Goal: Task Accomplishment & Management: Use online tool/utility

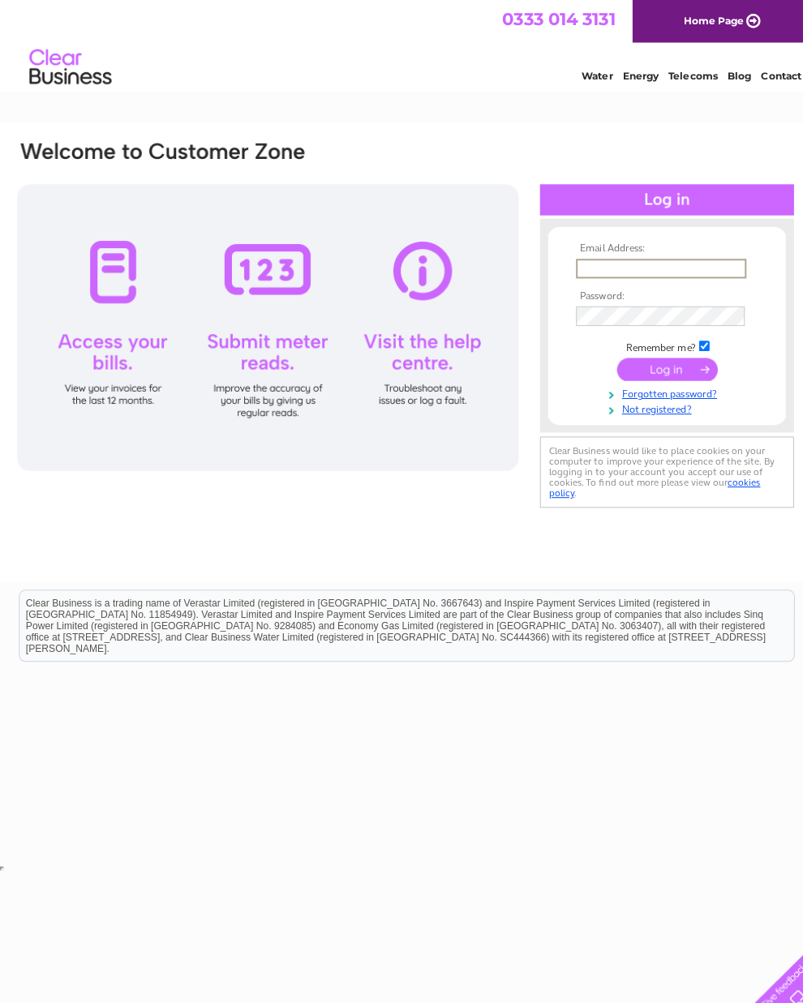
click at [640, 276] on input "text" at bounding box center [654, 265] width 169 height 19
type input "Samniazi123@yahoo.com"
click at [660, 371] on input "submit" at bounding box center [661, 364] width 100 height 23
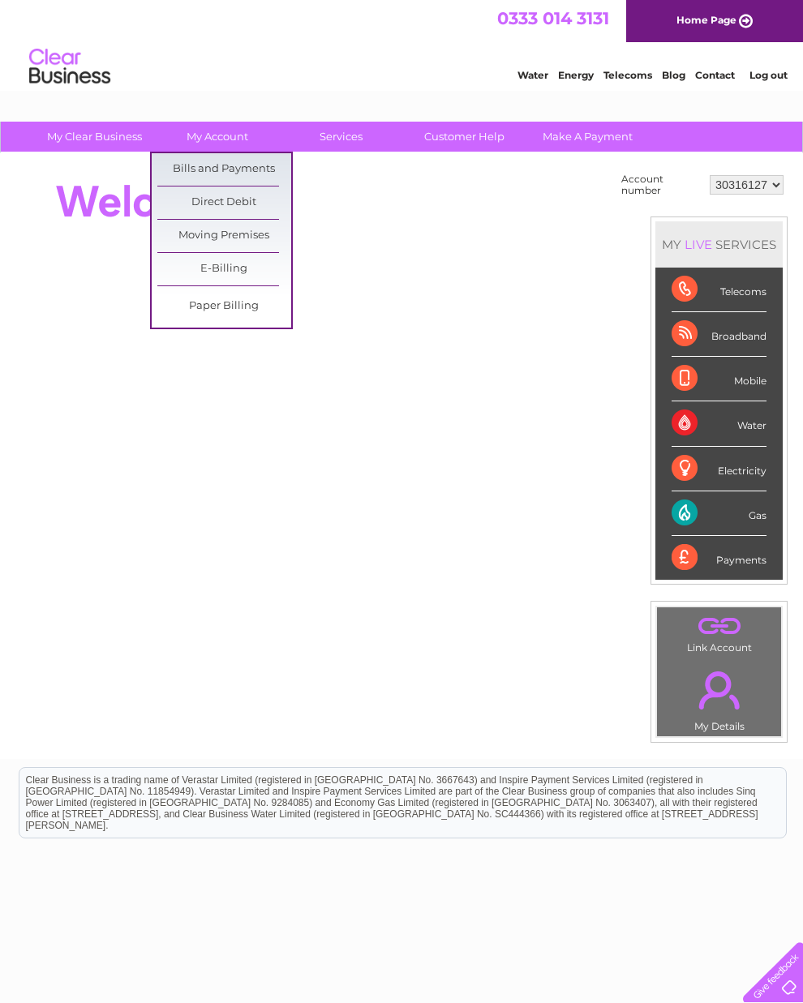
click at [236, 168] on link "Bills and Payments" at bounding box center [224, 169] width 134 height 32
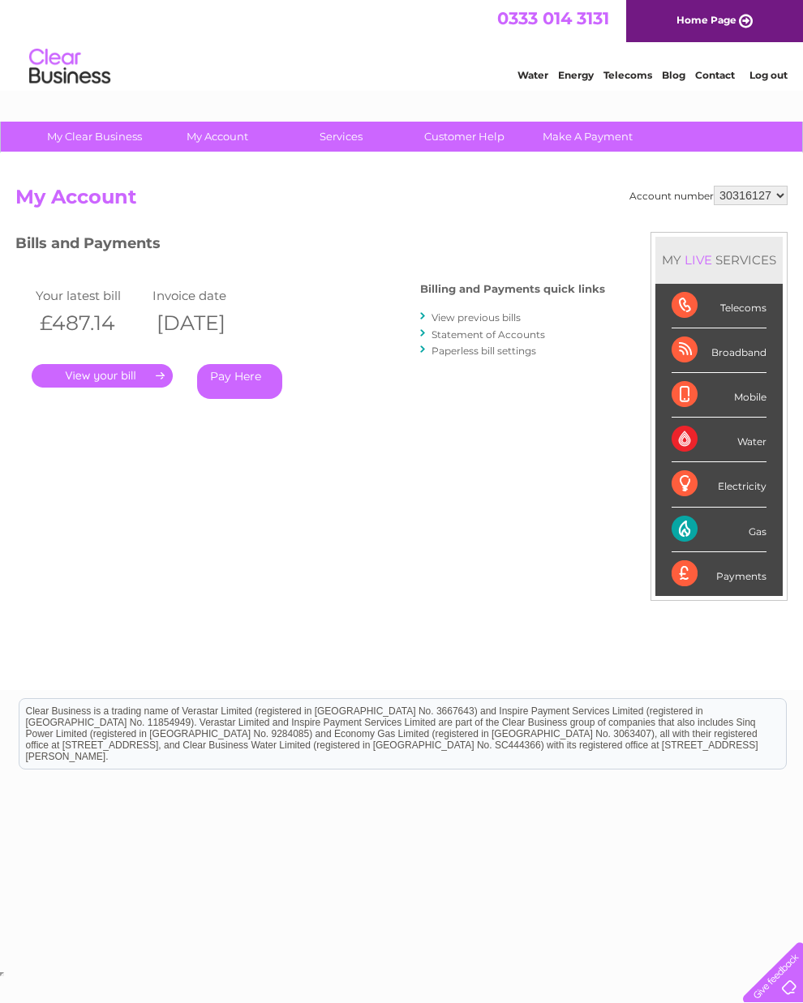
click at [476, 307] on div "Billing and Payments quick links View previous bills Statement of Accounts Pape…" at bounding box center [512, 321] width 185 height 106
click at [461, 319] on link "View previous bills" at bounding box center [475, 317] width 89 height 12
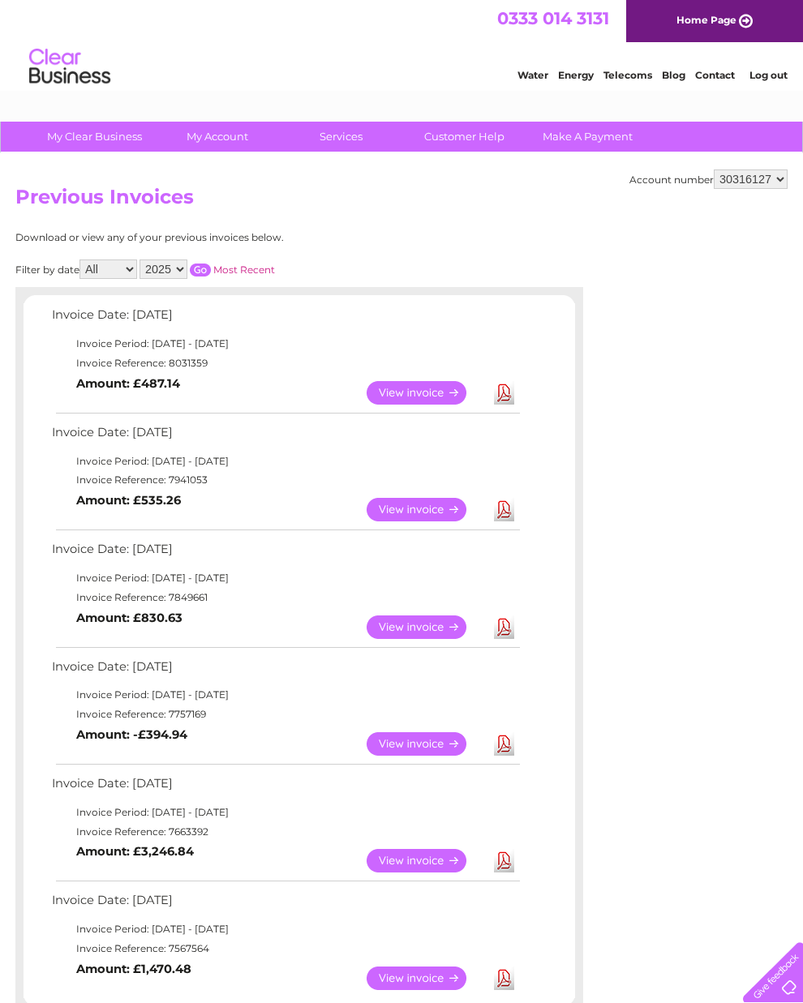
click at [421, 397] on link "View" at bounding box center [426, 393] width 119 height 24
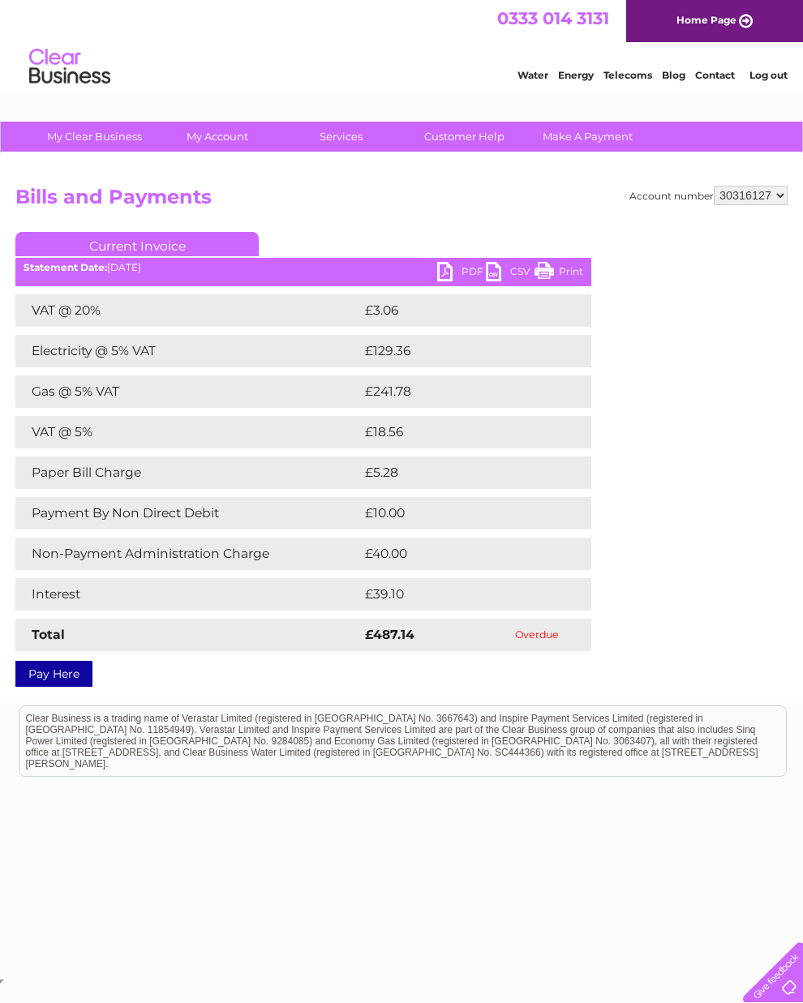
click at [470, 271] on link "PDF" at bounding box center [461, 274] width 49 height 24
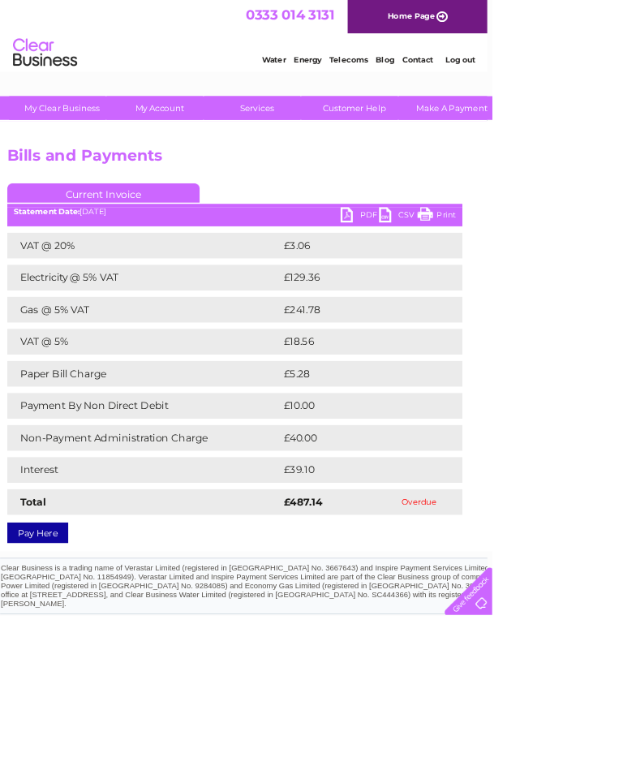
scroll to position [0, 7]
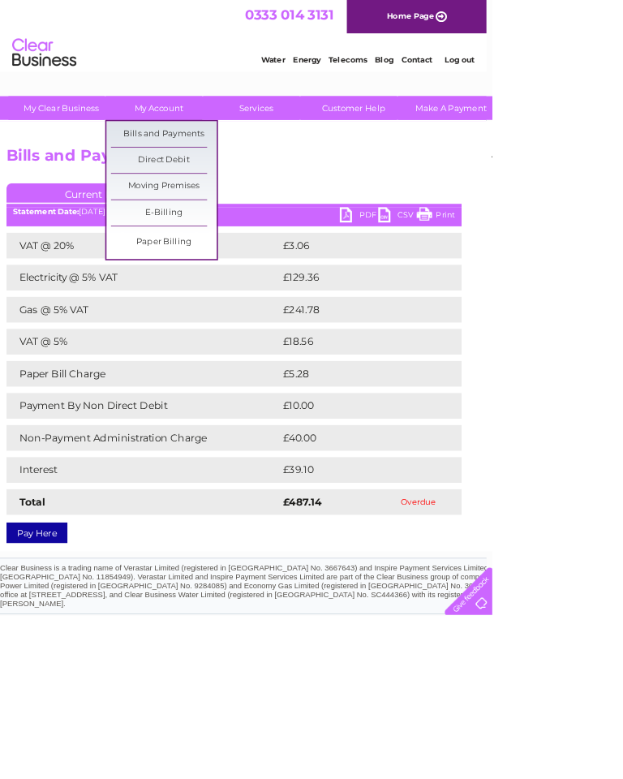
click at [204, 165] on link "Bills and Payments" at bounding box center [207, 169] width 134 height 32
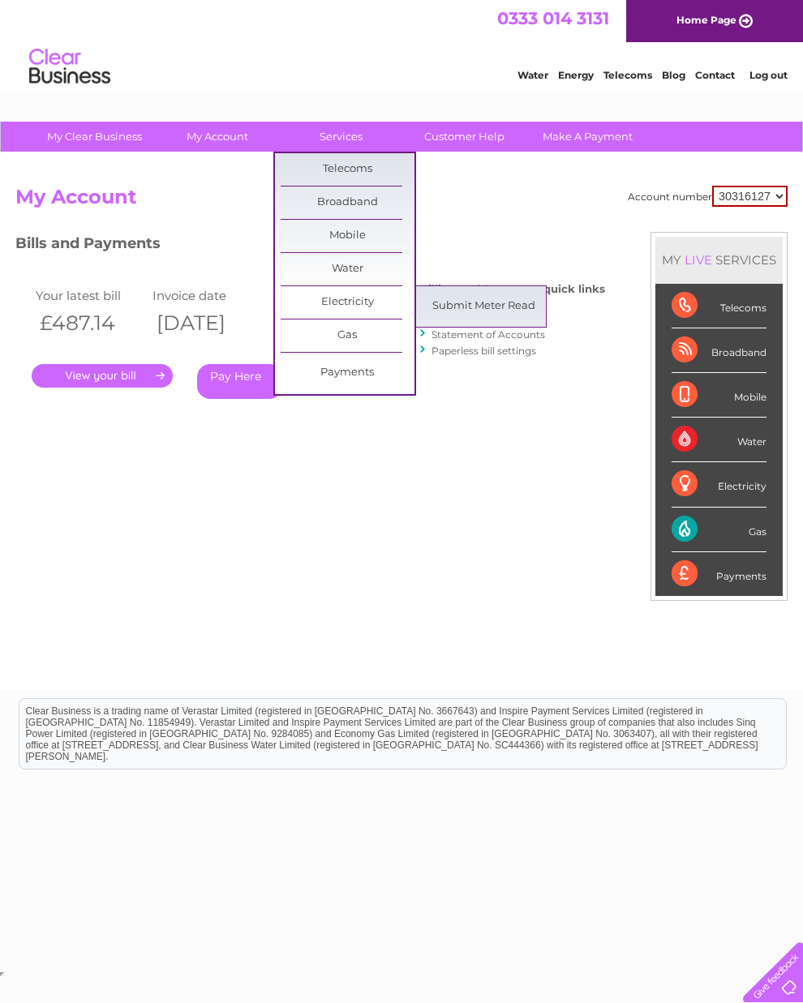
click at [494, 300] on link "Submit Meter Read" at bounding box center [484, 306] width 134 height 32
click at [476, 347] on link "Submit Meter Read" at bounding box center [484, 340] width 134 height 32
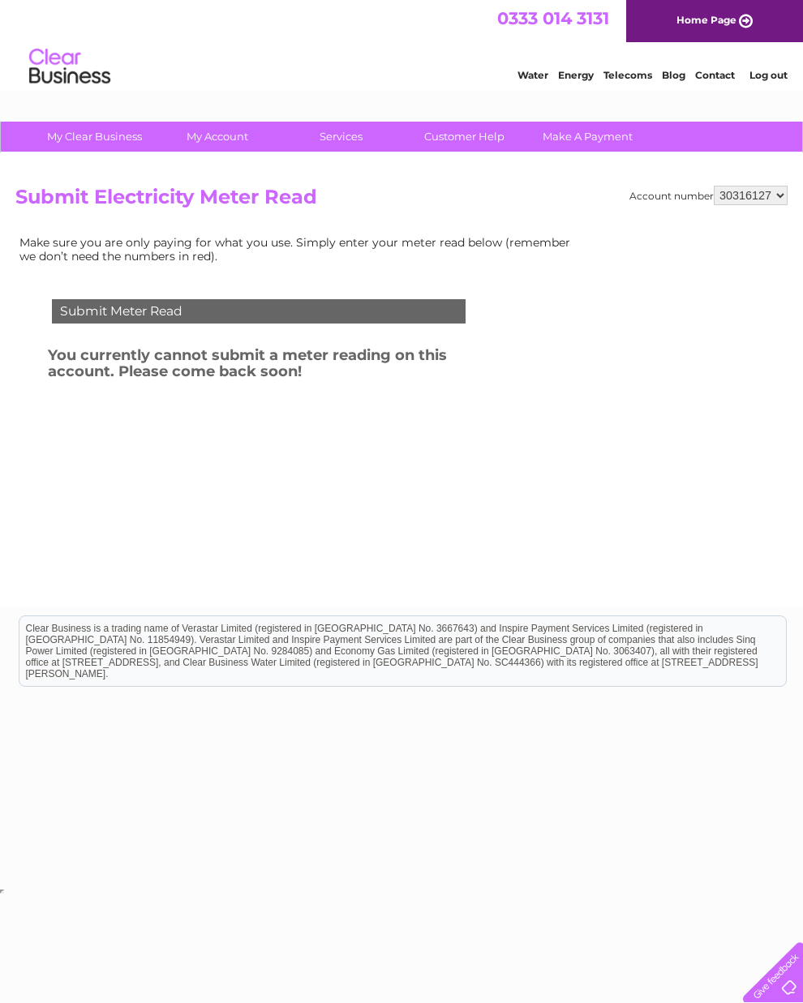
click at [148, 309] on div "Submit Meter Read" at bounding box center [259, 311] width 414 height 24
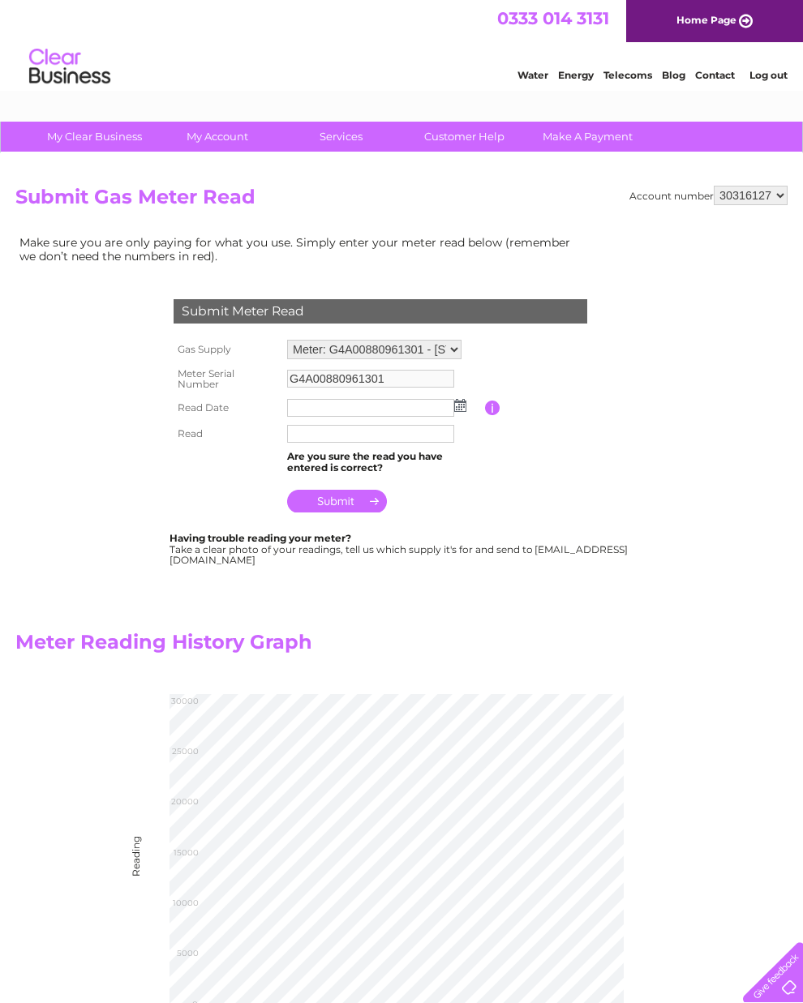
click at [466, 407] on img at bounding box center [460, 405] width 12 height 13
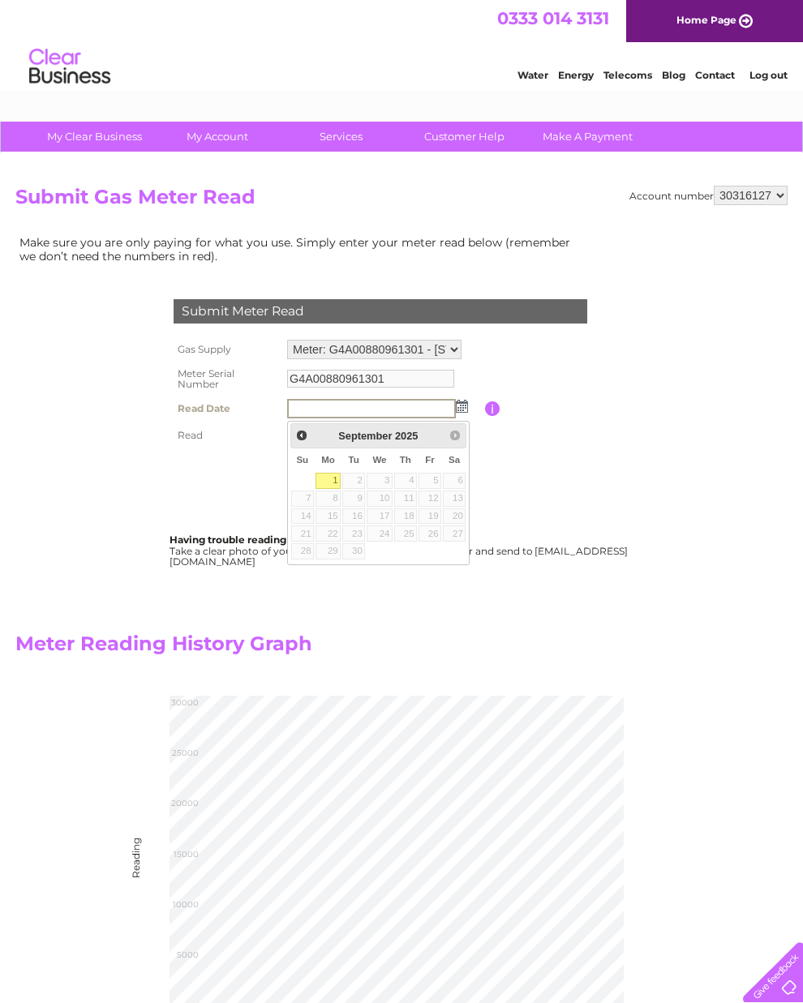
click at [328, 488] on link "1" at bounding box center [328, 481] width 25 height 16
type input "2025/09/01"
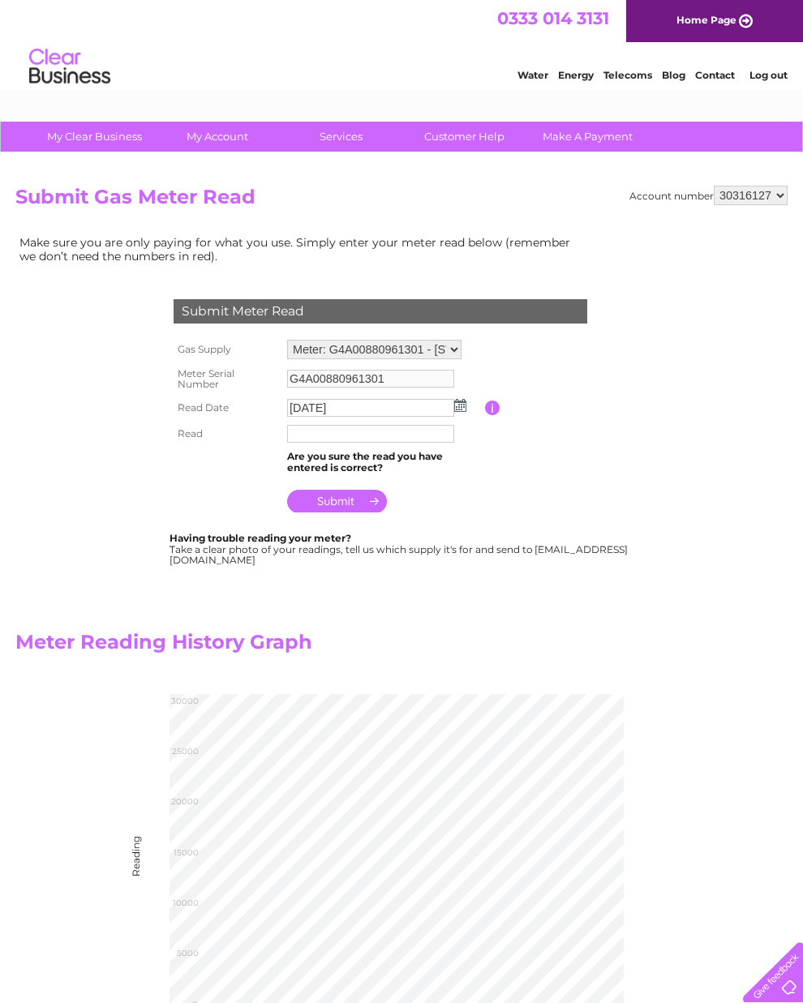
click at [373, 443] on input "text" at bounding box center [370, 434] width 167 height 18
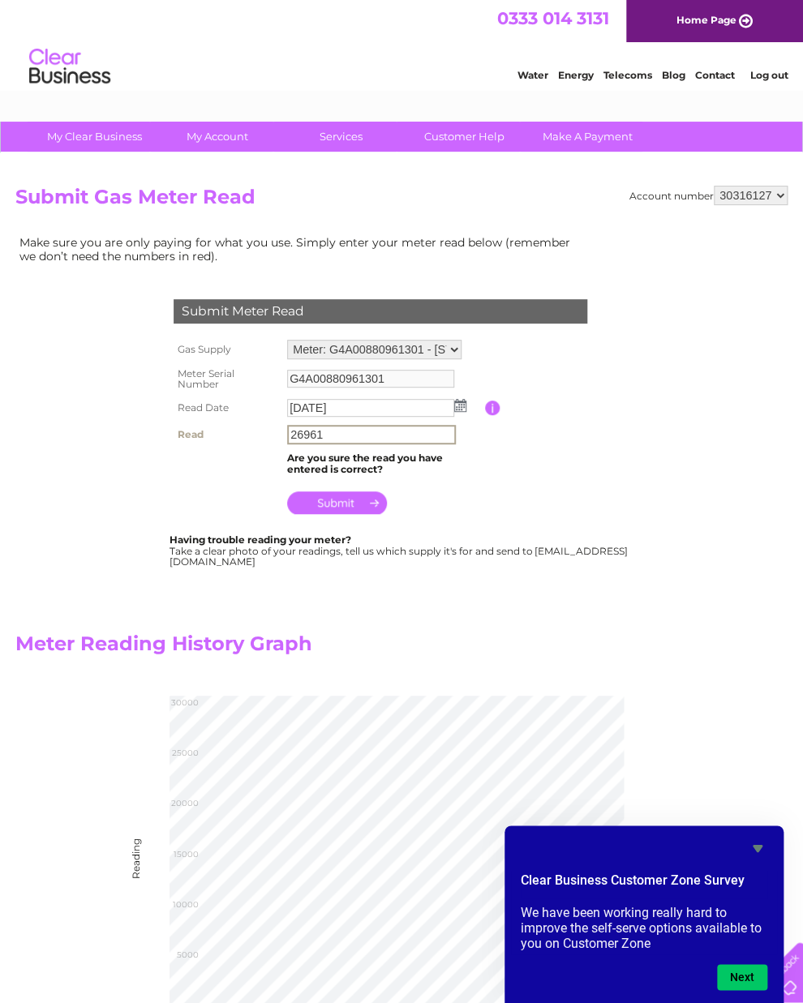
type input "26961"
click at [366, 509] on input "submit" at bounding box center [337, 503] width 100 height 23
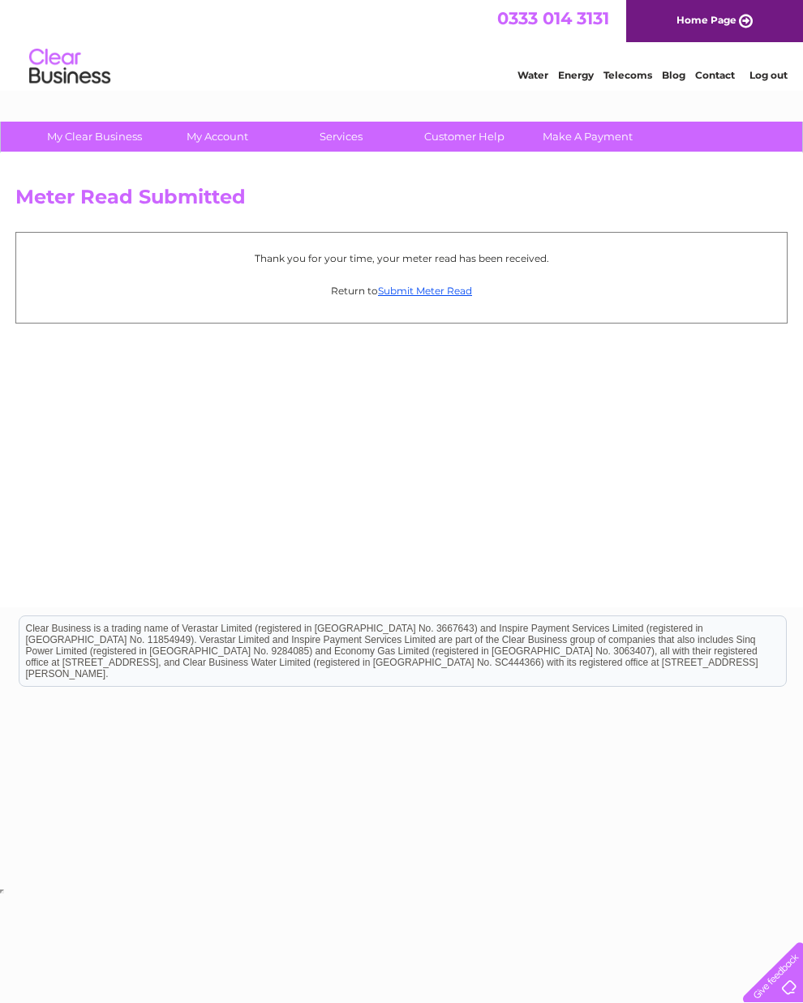
click at [444, 297] on link "Submit Meter Read" at bounding box center [425, 291] width 94 height 12
click at [442, 297] on link "Submit Meter Read" at bounding box center [425, 291] width 94 height 12
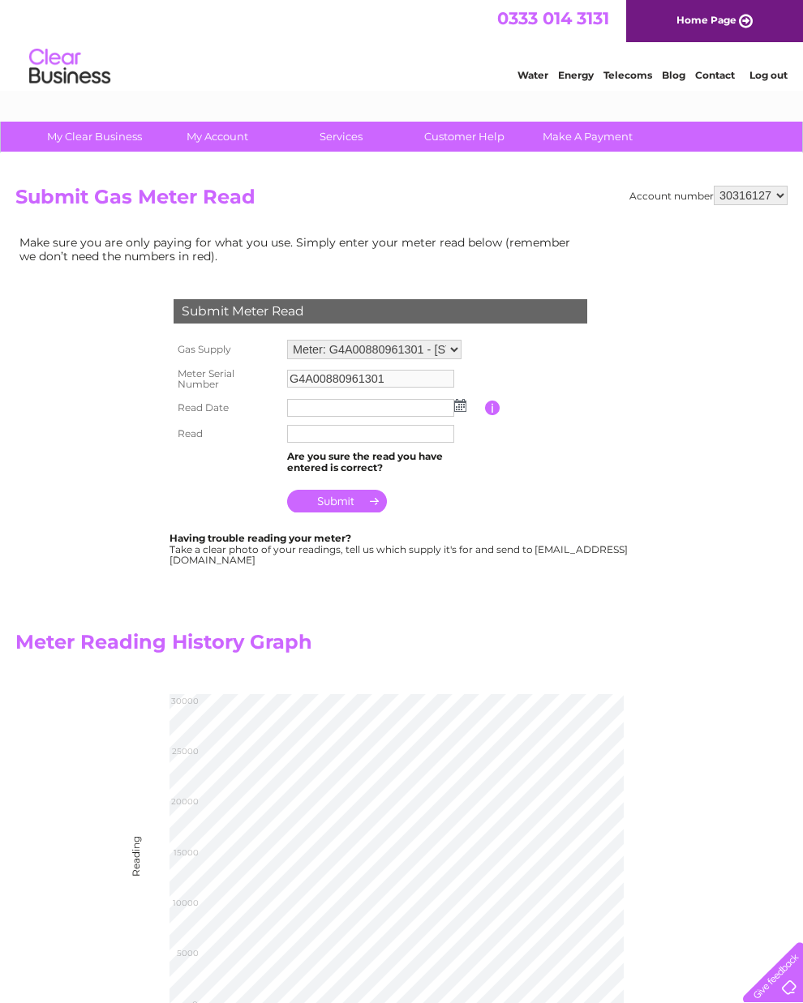
click at [372, 415] on input "text" at bounding box center [370, 408] width 167 height 18
click at [492, 416] on input "button" at bounding box center [492, 408] width 15 height 15
click at [462, 406] on img at bounding box center [460, 405] width 12 height 13
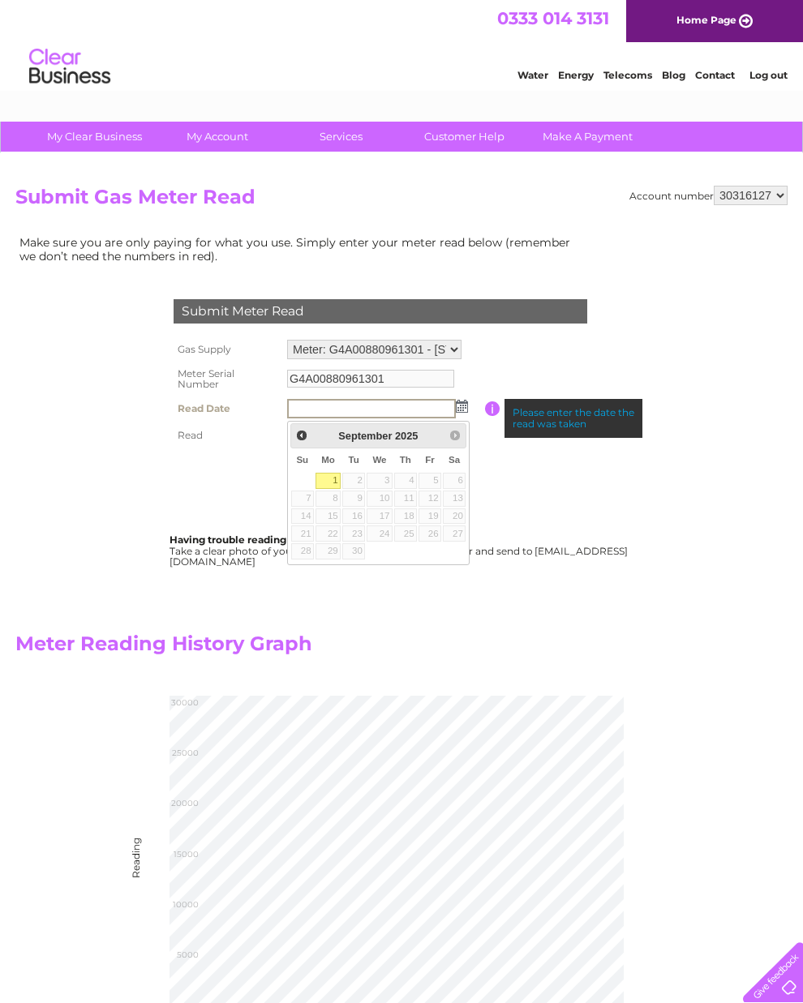
click at [339, 479] on link "1" at bounding box center [328, 481] width 25 height 16
type input "2025/09/01"
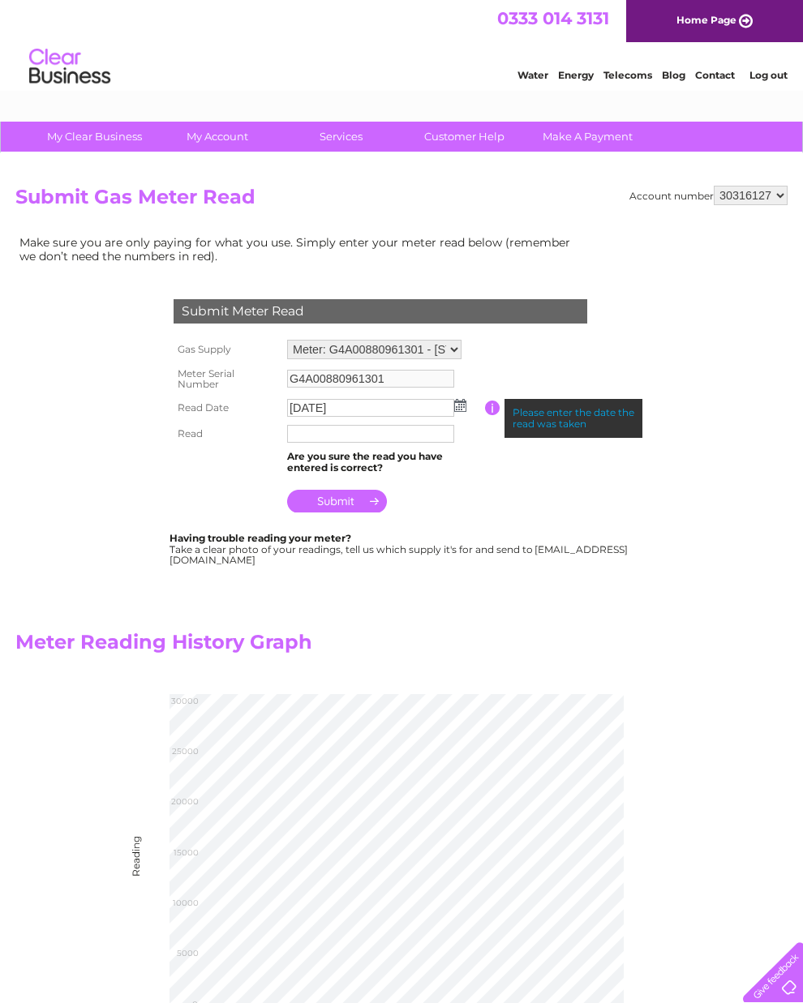
click at [350, 437] on input "text" at bounding box center [370, 434] width 167 height 18
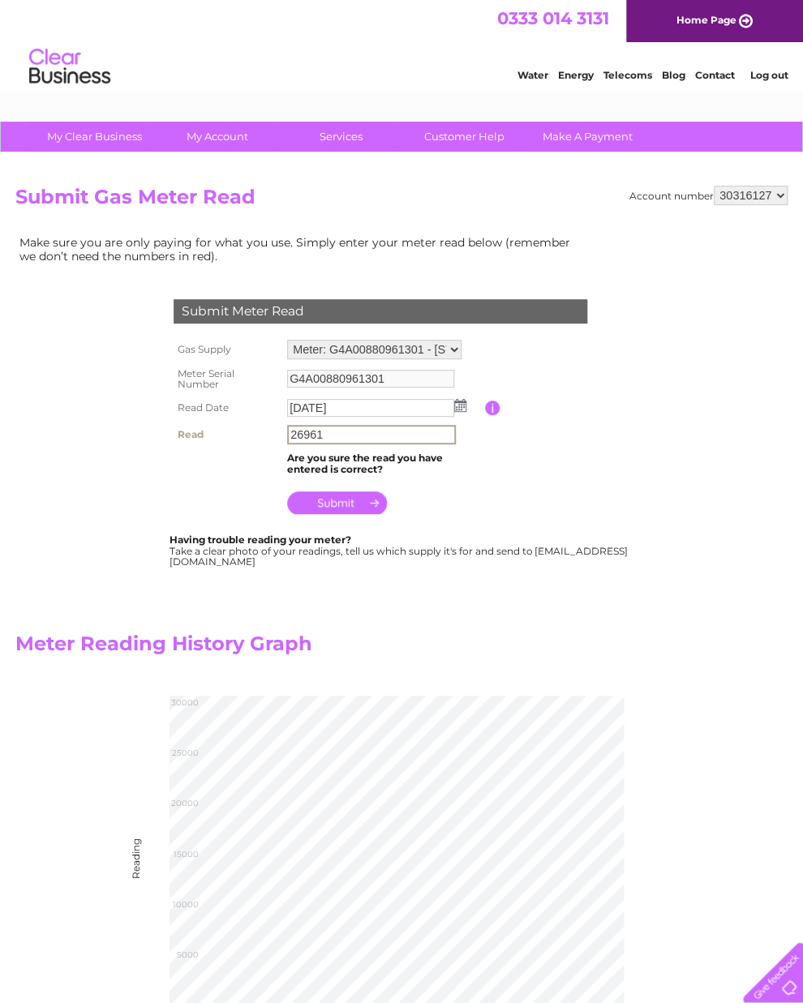
type input "26961"
click at [361, 504] on input "submit" at bounding box center [337, 503] width 100 height 23
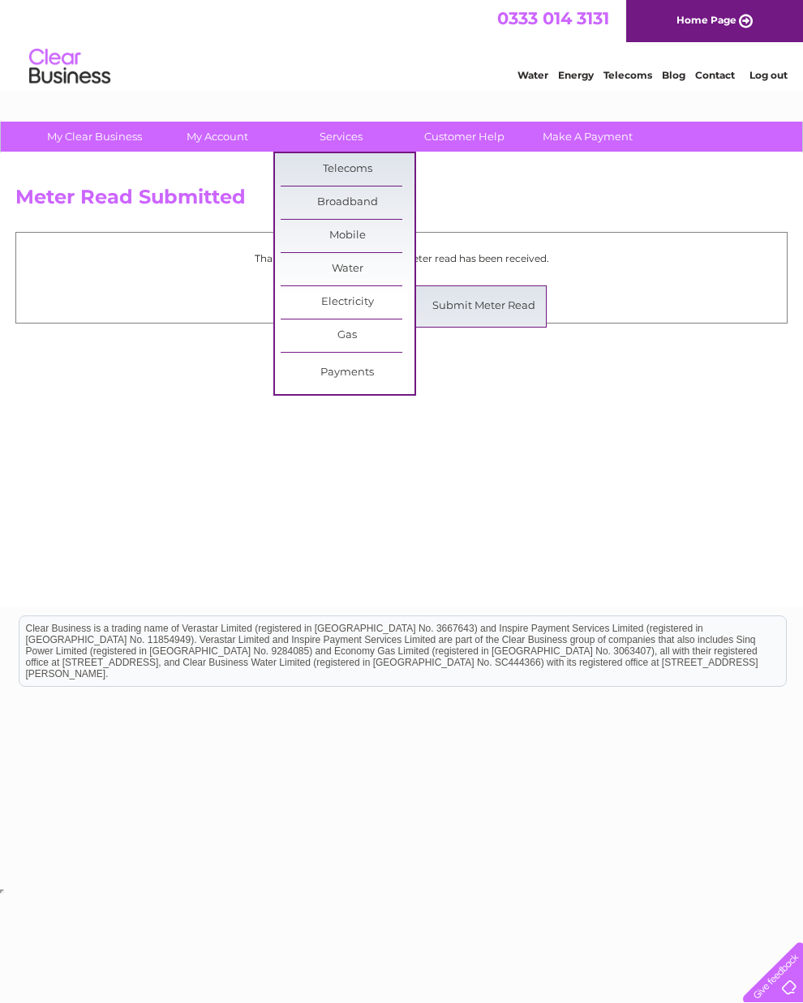
click at [493, 302] on link "Submit Meter Read" at bounding box center [484, 306] width 134 height 32
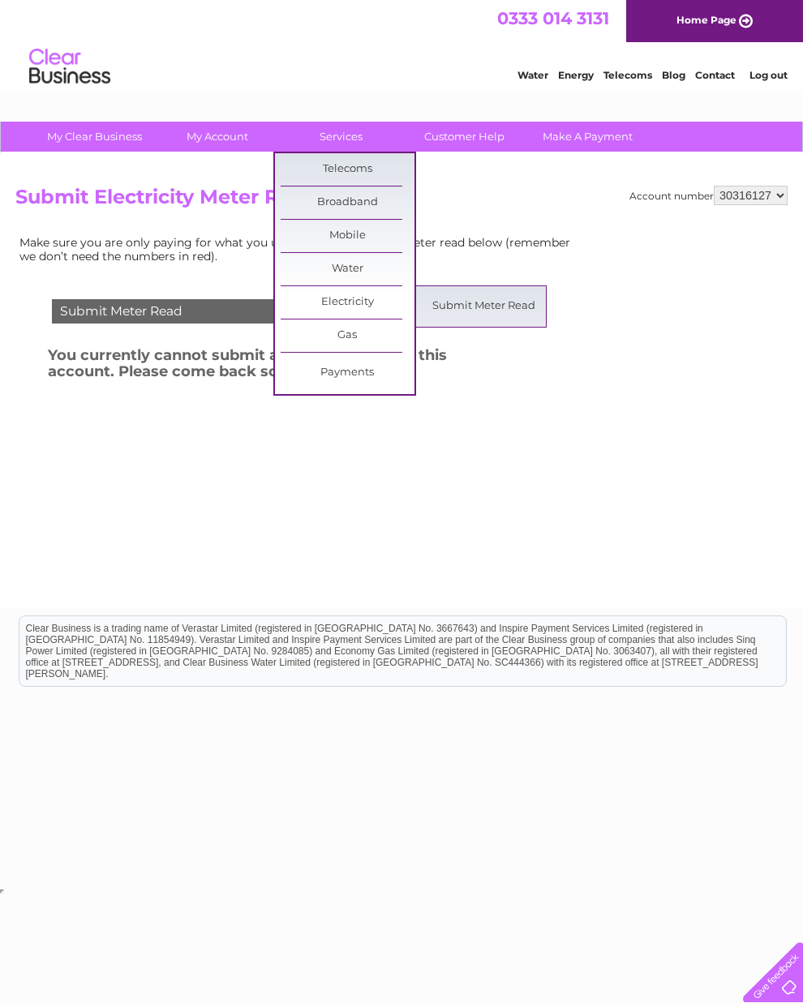
click at [476, 294] on link "Submit Meter Read" at bounding box center [484, 306] width 134 height 32
